Goal: Task Accomplishment & Management: Manage account settings

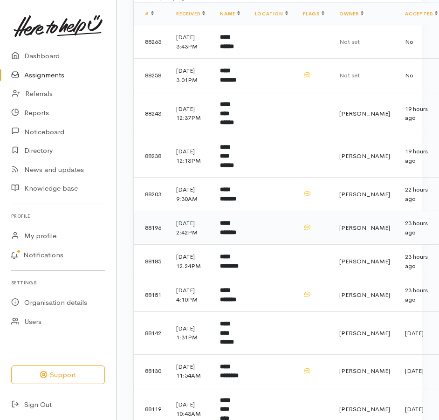
scroll to position [47, 0]
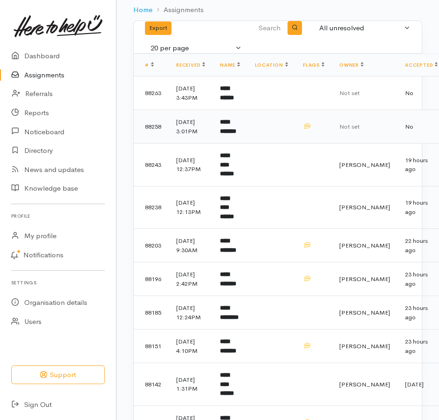
click at [246, 143] on td "**********" at bounding box center [229, 127] width 34 height 34
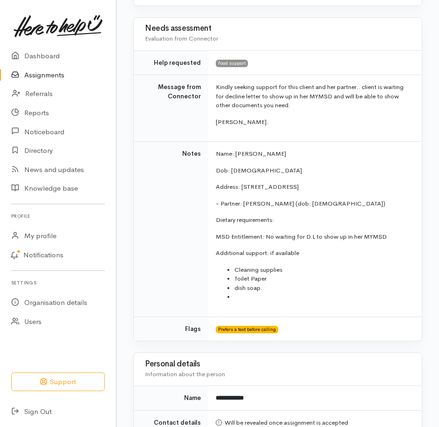
scroll to position [186, 0]
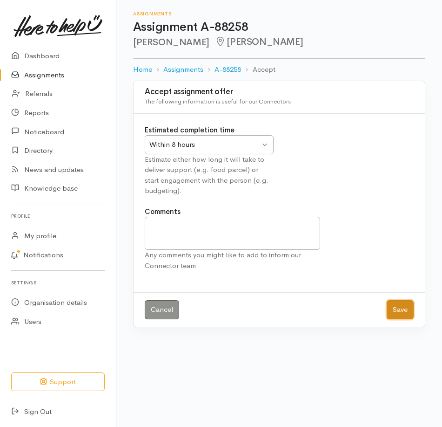
click at [391, 319] on button "Save" at bounding box center [400, 309] width 27 height 19
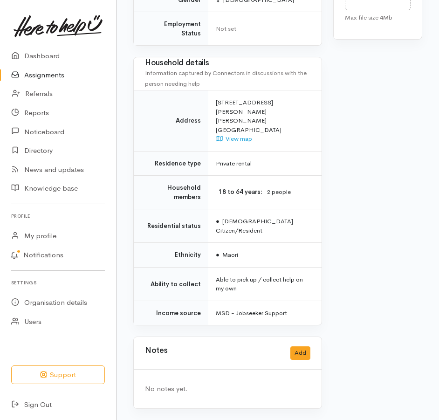
scroll to position [745, 0]
click at [295, 346] on button "Add" at bounding box center [300, 353] width 20 height 14
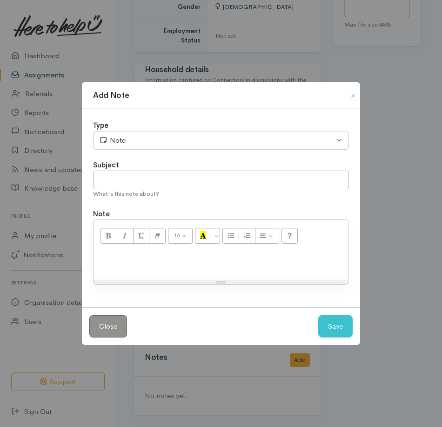
click at [141, 267] on p at bounding box center [221, 262] width 246 height 11
click at [332, 336] on button "Save" at bounding box center [336, 326] width 34 height 23
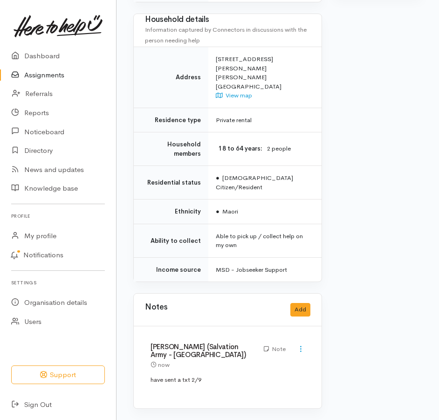
click at [38, 81] on link "Assignments" at bounding box center [58, 75] width 116 height 19
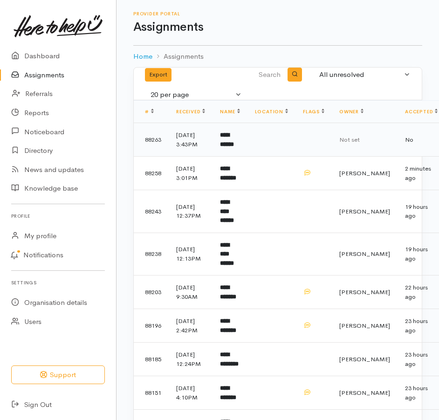
click at [234, 147] on b "**********" at bounding box center [227, 139] width 14 height 15
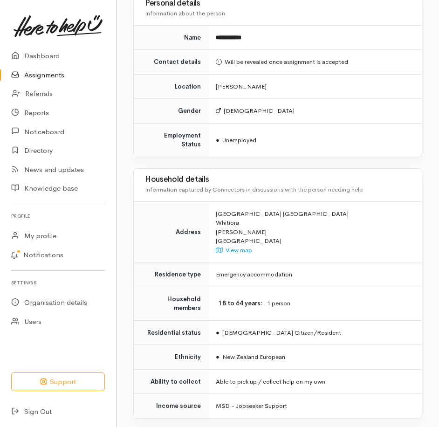
scroll to position [793, 0]
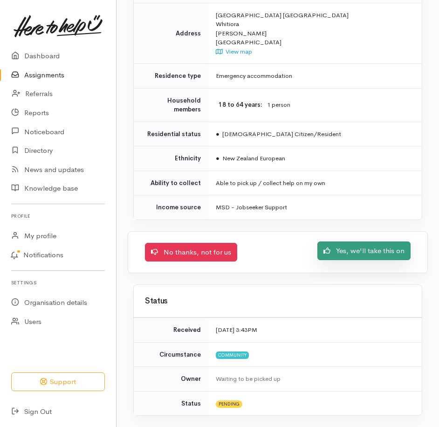
click at [339, 241] on link "Yes, we'll take this on" at bounding box center [363, 250] width 93 height 19
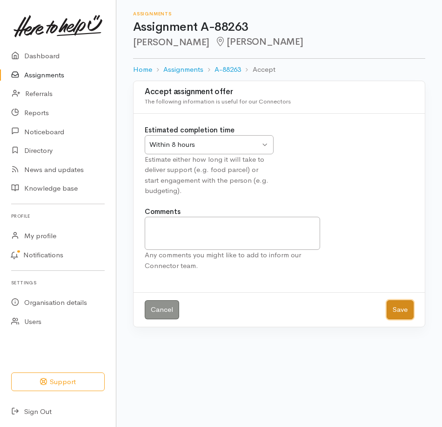
click at [393, 319] on button "Save" at bounding box center [400, 309] width 27 height 19
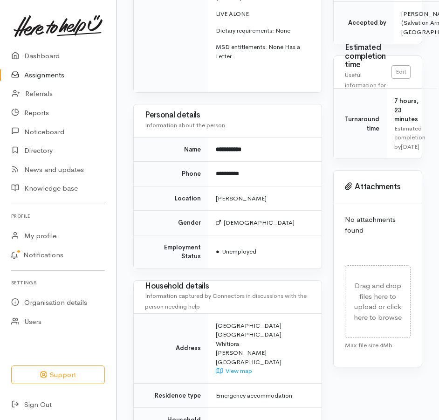
scroll to position [279, 0]
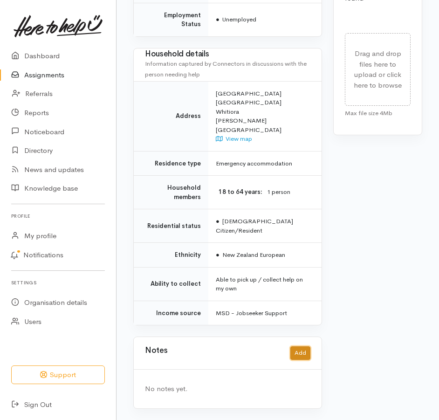
click at [299, 346] on button "Add" at bounding box center [300, 353] width 20 height 14
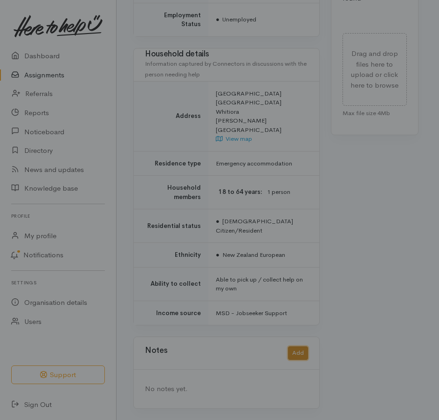
scroll to position [590, 0]
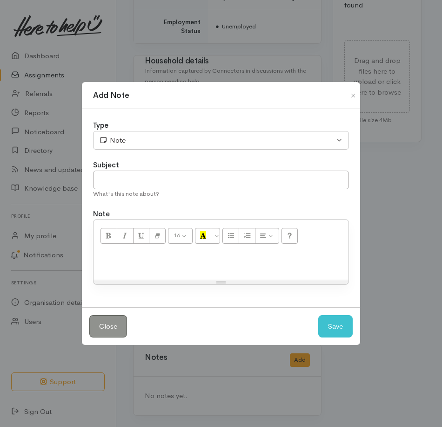
click at [207, 267] on p at bounding box center [221, 262] width 246 height 11
click at [334, 338] on button "Save" at bounding box center [336, 326] width 34 height 23
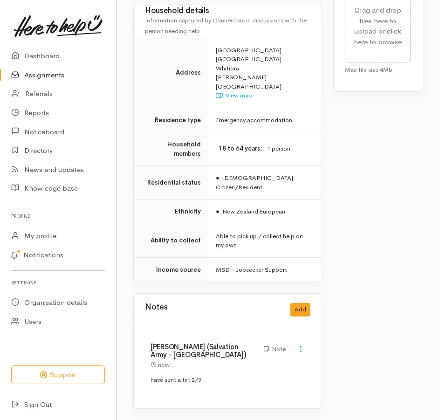
click at [33, 79] on link "Assignments" at bounding box center [58, 75] width 116 height 19
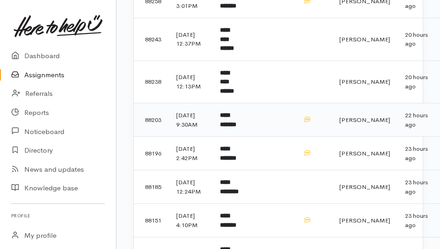
scroll to position [170, 0]
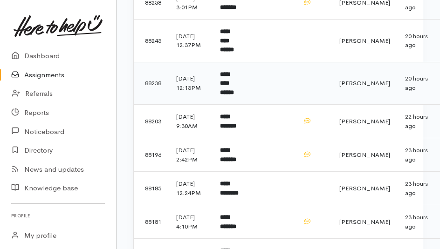
click at [234, 95] on b "**********" at bounding box center [227, 83] width 14 height 24
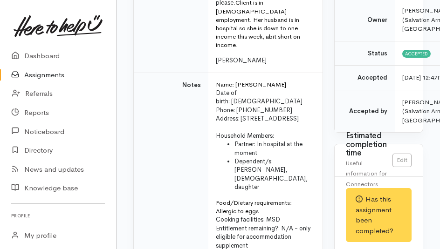
scroll to position [140, 0]
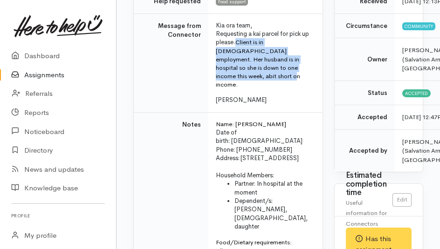
drag, startPoint x: 249, startPoint y: 59, endPoint x: 307, endPoint y: 101, distance: 72.1
click at [307, 88] on p "Requesting a kai parcel for pick up please. Client is in full time employment. …" at bounding box center [263, 59] width 95 height 59
drag, startPoint x: 307, startPoint y: 101, endPoint x: 277, endPoint y: 87, distance: 33.3
copy span "Client is in [DEMOGRAPHIC_DATA] employment. Her husband is in hospital so she i…"
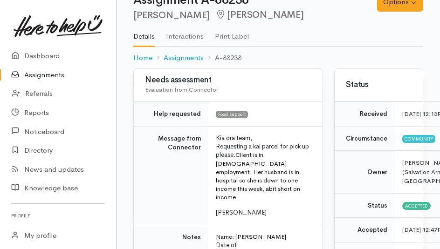
scroll to position [0, 0]
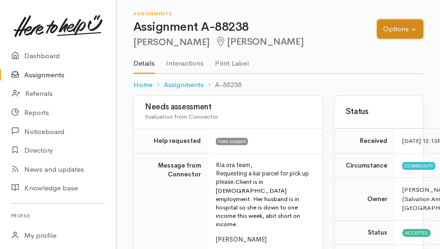
click at [393, 31] on button "Options" at bounding box center [400, 29] width 46 height 19
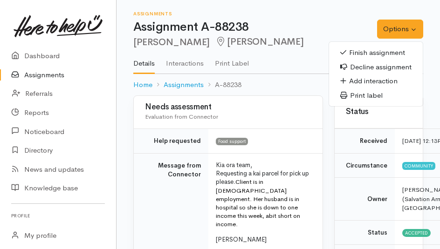
click at [370, 58] on link "Finish assignment" at bounding box center [376, 53] width 94 height 14
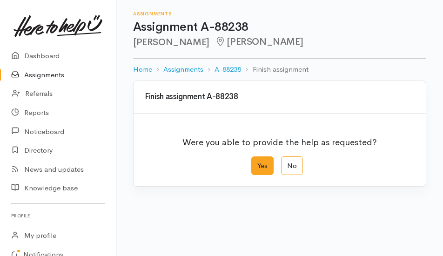
click at [258, 176] on label "Yes" at bounding box center [262, 165] width 22 height 19
click at [258, 163] on input "Yes" at bounding box center [254, 159] width 6 height 6
radio input "true"
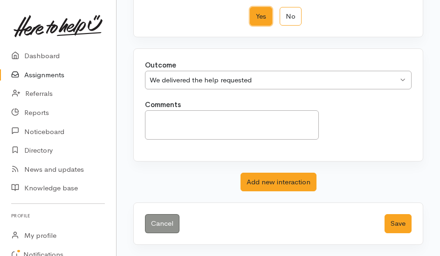
scroll to position [192, 0]
click at [390, 222] on button "Save" at bounding box center [397, 223] width 27 height 19
